Goal: Obtain resource: Obtain resource

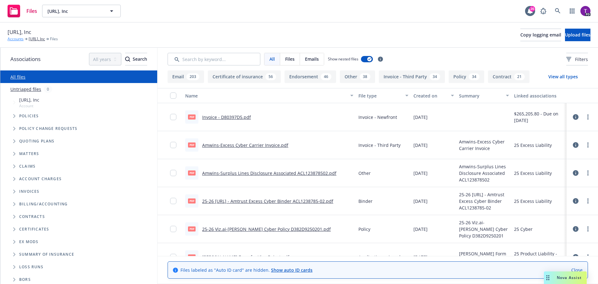
click at [20, 39] on link "Accounts" at bounding box center [16, 39] width 16 height 6
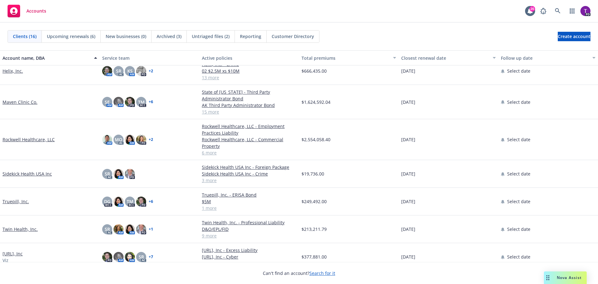
scroll to position [243, 0]
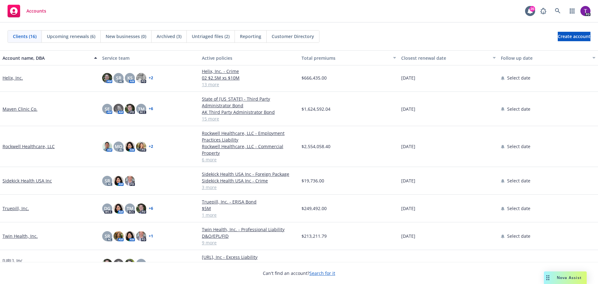
click at [19, 106] on link "Maven Clinic Co." at bounding box center [20, 109] width 35 height 7
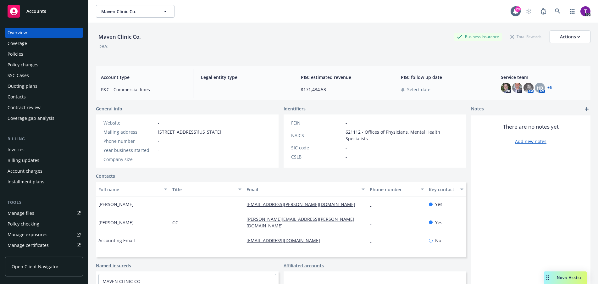
click at [22, 211] on div "Manage files" at bounding box center [21, 213] width 27 height 10
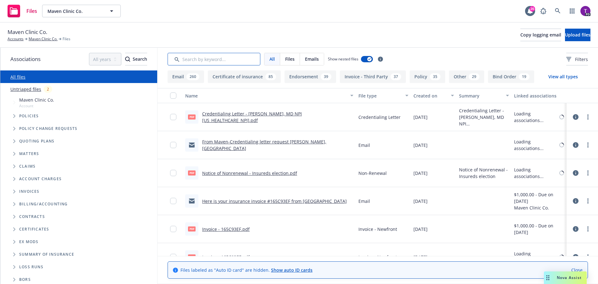
click at [231, 57] on input "Search by keyword..." at bounding box center [214, 59] width 93 height 13
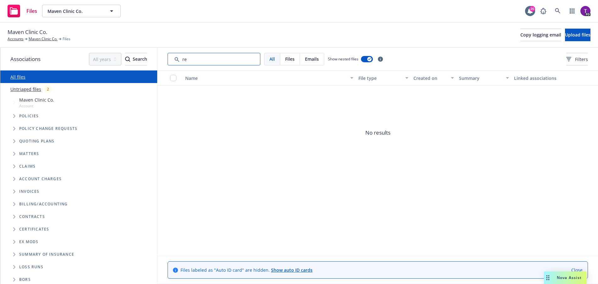
type input "r"
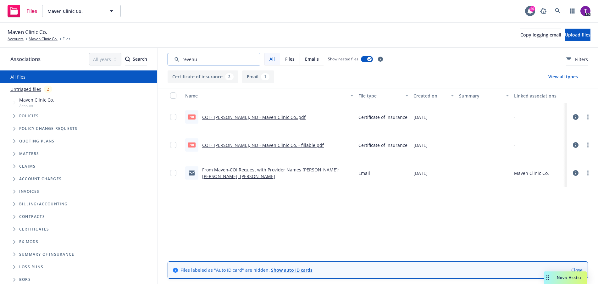
type input "revenue"
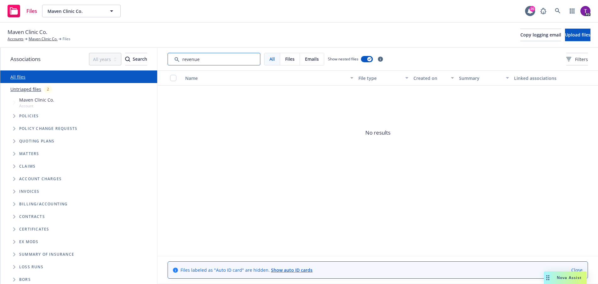
drag, startPoint x: 229, startPoint y: 57, endPoint x: 175, endPoint y: 61, distance: 54.3
click at [175, 61] on input "Search by keyword..." at bounding box center [214, 59] width 93 height 13
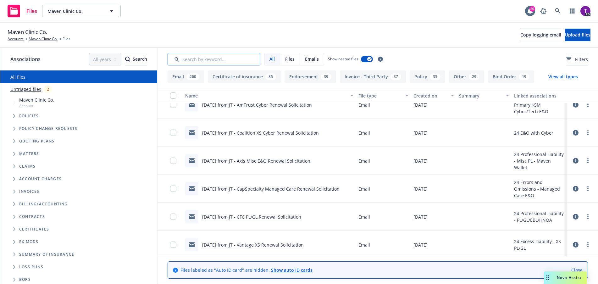
scroll to position [6764, 0]
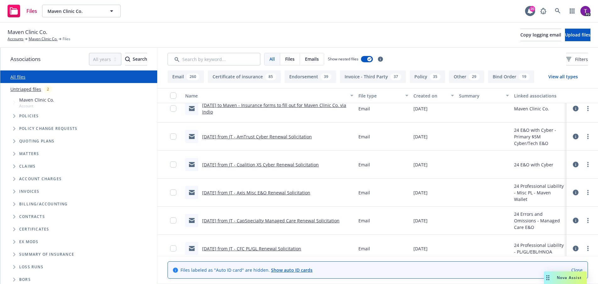
click at [294, 138] on link "9/5/24 from JT - AmTrust Cyber Renewal Solicitation" at bounding box center [257, 137] width 110 height 6
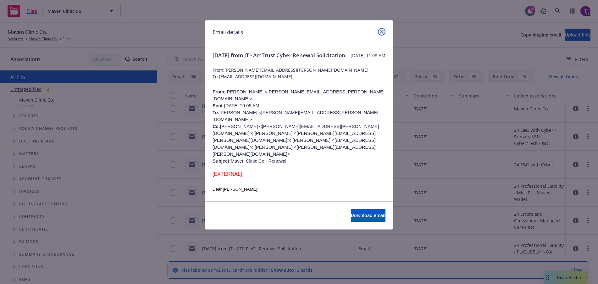
click at [382, 34] on link "close" at bounding box center [382, 32] width 8 height 8
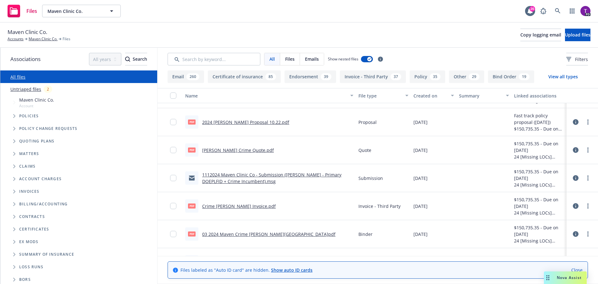
scroll to position [8966, 0]
click at [221, 61] on input "Search by keyword..." at bounding box center [214, 59] width 93 height 13
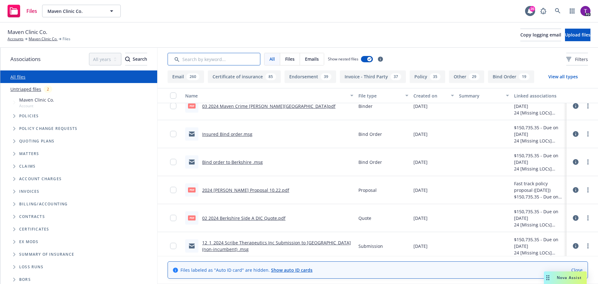
scroll to position [9123, 0]
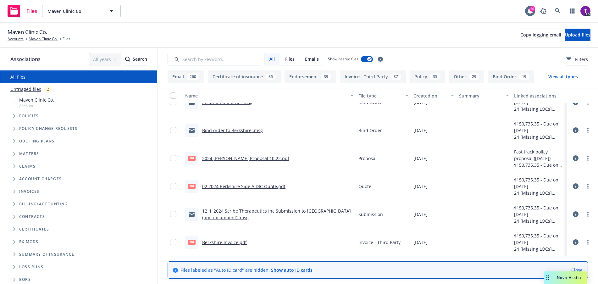
click at [261, 158] on link "2024 Maven Renewal Proposal 10.22.pdf" at bounding box center [245, 158] width 87 height 6
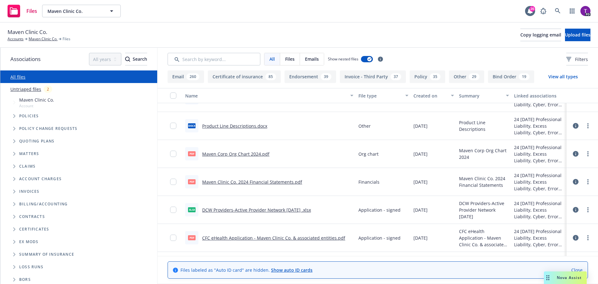
scroll to position [10633, 0]
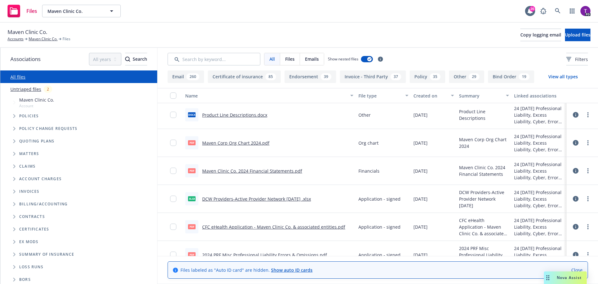
click at [242, 227] on link "CFC eHealth Application - Maven Clinic Co. & associated entities.pdf" at bounding box center [273, 227] width 143 height 6
